Goal: Task Accomplishment & Management: Complete application form

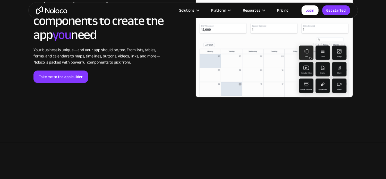
scroll to position [1083, 0]
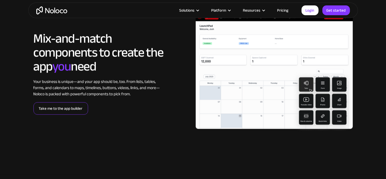
click at [47, 104] on link "Take me to the app builder" at bounding box center [61, 108] width 55 height 12
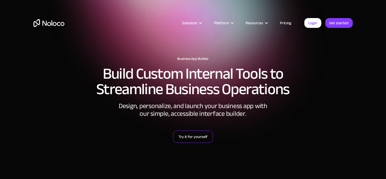
click at [197, 138] on link "Try it for yourself" at bounding box center [193, 136] width 40 height 12
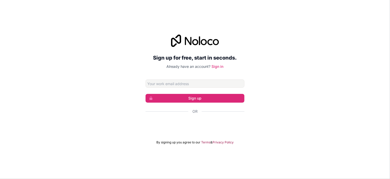
click at [166, 82] on input "Email address" at bounding box center [195, 83] width 99 height 8
type input "pitambar.kundu@peri.com"
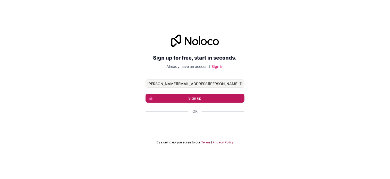
click at [172, 100] on button "Sign up" at bounding box center [195, 98] width 99 height 9
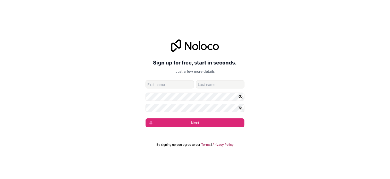
click at [169, 85] on input "given-name" at bounding box center [170, 84] width 48 height 8
type input "Msc. Pitambar"
type input "Kundu"
drag, startPoint x: 158, startPoint y: 84, endPoint x: 137, endPoint y: 87, distance: 20.6
click at [137, 87] on div "Sign up for free, start in seconds. Just a few more details pitambar.kundu@peri…" at bounding box center [195, 83] width 390 height 102
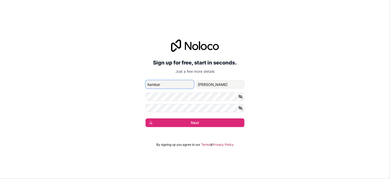
type input "itambar"
click at [132, 98] on div "Sign up for free, start in seconds. Just a few more details pitambar.kundu@peri…" at bounding box center [195, 83] width 390 height 102
click at [183, 127] on div "Sign up for free, start in seconds. Just a few more details pitambar.kundu@peri…" at bounding box center [195, 83] width 390 height 102
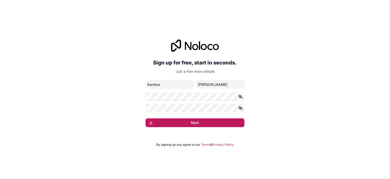
click at [184, 123] on button "Next" at bounding box center [195, 122] width 99 height 9
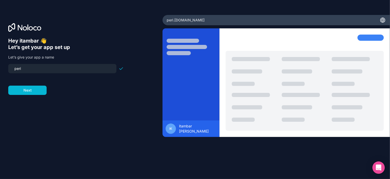
drag, startPoint x: 33, startPoint y: 67, endPoint x: -3, endPoint y: 64, distance: 36.5
click at [0, 64] on html "Hey itambar 👋 Let’s get your app set up Let’s give your app a name peri Next pe…" at bounding box center [195, 89] width 390 height 179
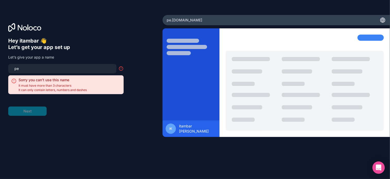
type input "p"
type input "peri"
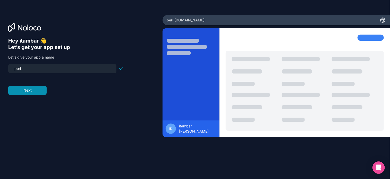
click at [28, 89] on button "Next" at bounding box center [27, 90] width 38 height 9
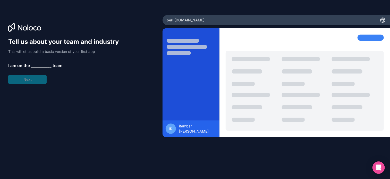
click at [19, 84] on div "Tell us about your team and industry This will let us build a basic version of …" at bounding box center [65, 61] width 115 height 46
click at [34, 69] on div "Tell us about your team and industry This will let us build a basic version of …" at bounding box center [65, 61] width 115 height 46
click at [35, 67] on span "__________" at bounding box center [41, 65] width 21 height 6
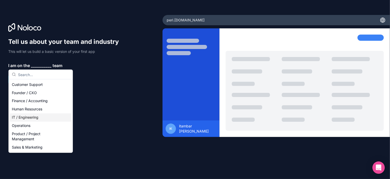
click at [28, 119] on div "IT / Engineering" at bounding box center [41, 117] width 62 height 8
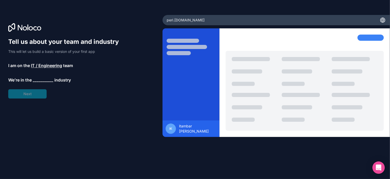
click at [41, 78] on span "__________" at bounding box center [43, 80] width 21 height 6
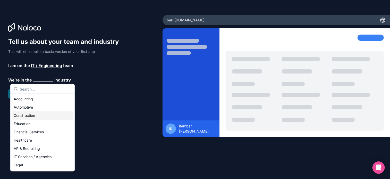
click at [34, 115] on div "Construction" at bounding box center [43, 115] width 62 height 8
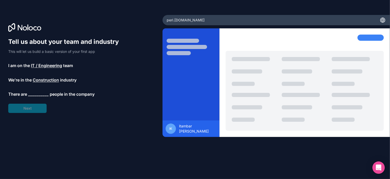
click at [32, 109] on div "Tell us about your team and industry This will let us build a basic version of …" at bounding box center [65, 75] width 115 height 75
click at [37, 94] on span "__________" at bounding box center [38, 94] width 21 height 6
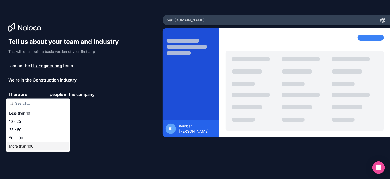
click at [17, 148] on div "More than 100" at bounding box center [38, 146] width 62 height 8
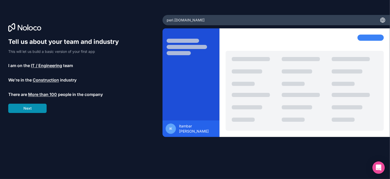
click at [26, 110] on button "Next" at bounding box center [27, 108] width 38 height 9
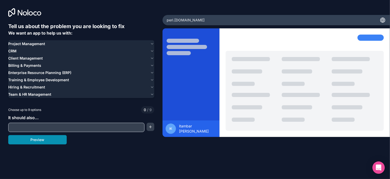
click at [34, 143] on button "Preview" at bounding box center [37, 139] width 59 height 9
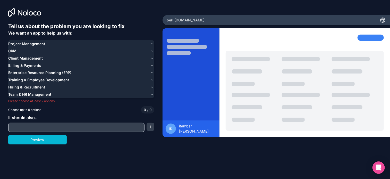
click at [42, 75] on span "Enterprise Resource Planning (ERP)" at bounding box center [39, 72] width 63 height 5
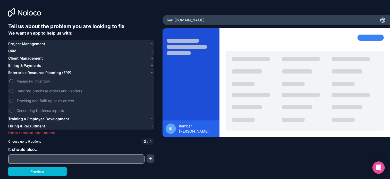
click at [29, 79] on span "Managing inventory" at bounding box center [84, 80] width 137 height 5
click at [13, 79] on button "Managing inventory" at bounding box center [11, 81] width 4 height 4
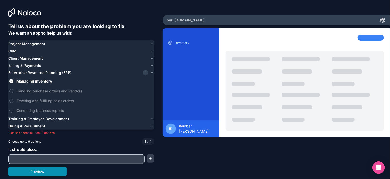
click at [31, 172] on button "Preview" at bounding box center [37, 171] width 59 height 9
click at [25, 111] on span "Generating business reports" at bounding box center [84, 110] width 137 height 5
click at [13, 111] on button "Generating business reports" at bounding box center [11, 111] width 4 height 4
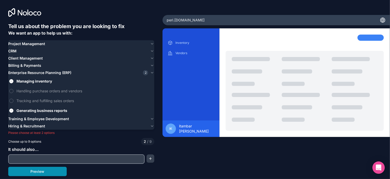
click at [35, 175] on button "Preview" at bounding box center [37, 171] width 59 height 9
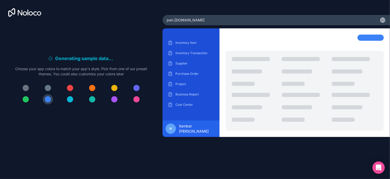
click at [226, 103] on div at bounding box center [146, 91] width 158 height 80
drag, startPoint x: 204, startPoint y: 21, endPoint x: 241, endPoint y: 21, distance: 36.1
click at [204, 21] on div "peri .noloco.co" at bounding box center [277, 20] width 228 height 10
